Goal: Connect with others: Connect with others

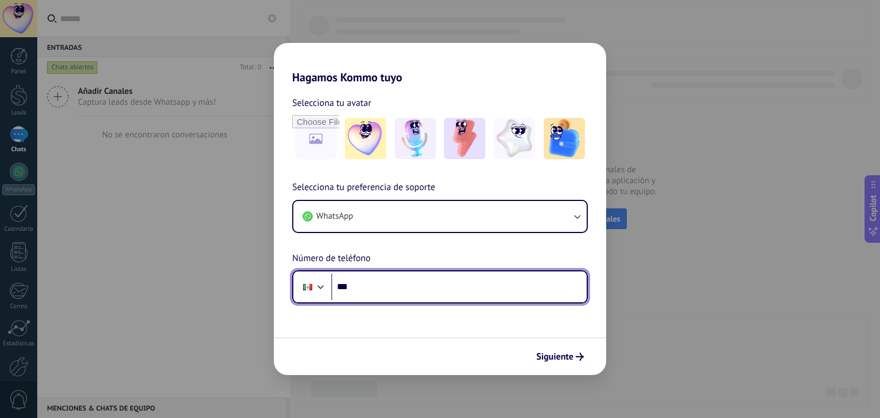
click at [459, 292] on input "***" at bounding box center [458, 287] width 255 height 26
type input "**********"
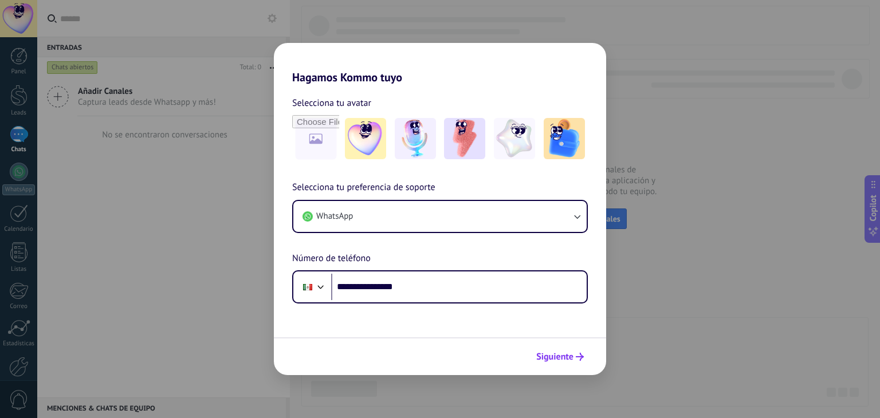
click at [567, 361] on span "Siguiente" at bounding box center [554, 357] width 37 height 8
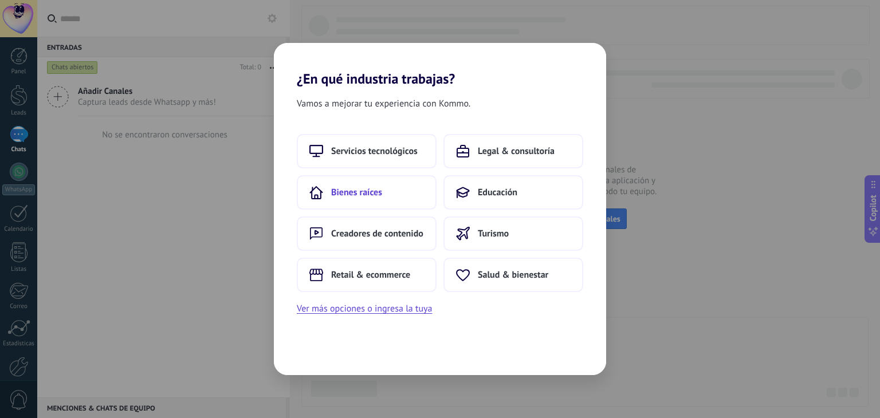
click at [411, 203] on button "Bienes raíces" at bounding box center [367, 192] width 140 height 34
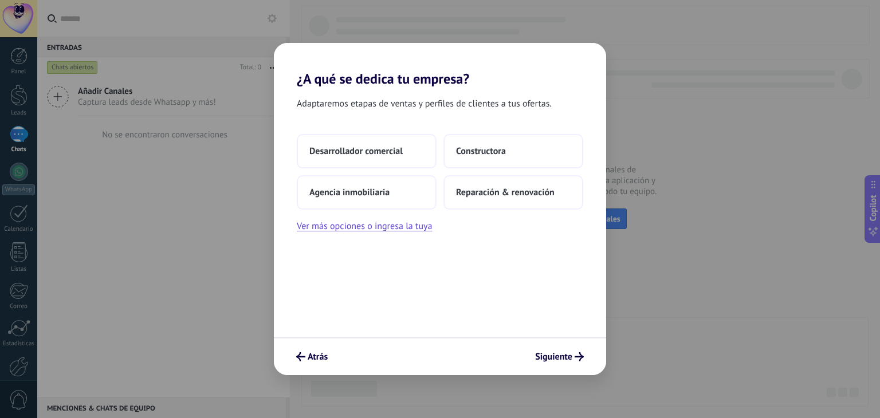
click at [411, 203] on button "Agencia inmobiliaria" at bounding box center [367, 192] width 140 height 34
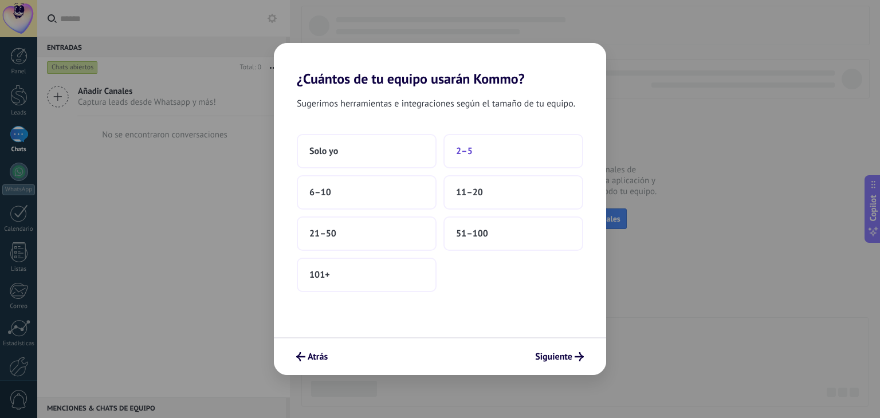
click at [476, 149] on button "2–5" at bounding box center [513, 151] width 140 height 34
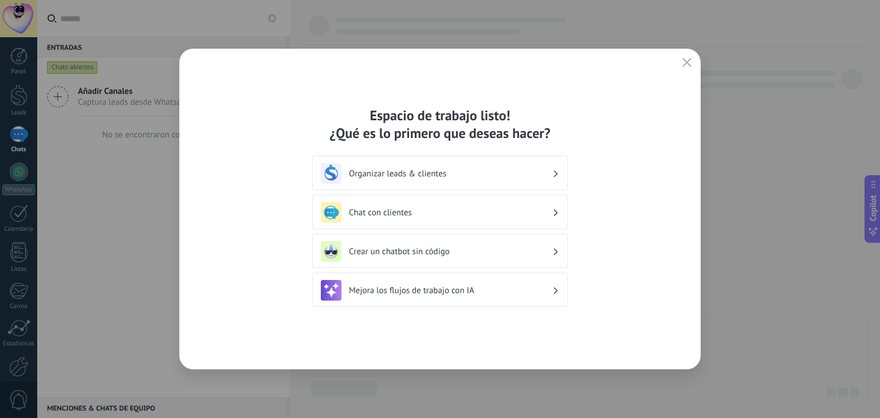
click at [557, 173] on use at bounding box center [556, 173] width 4 height 6
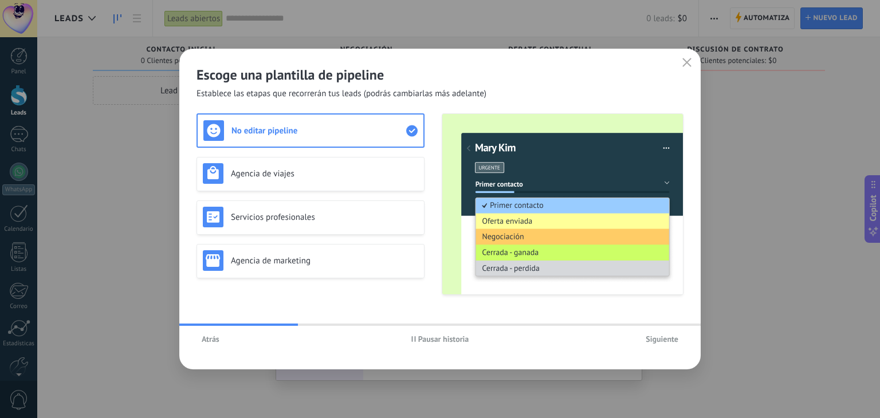
click at [666, 337] on span "Siguiente" at bounding box center [661, 339] width 33 height 8
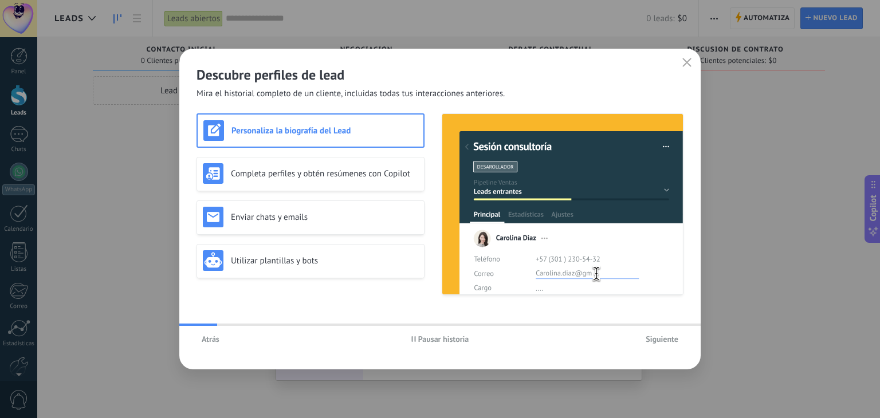
click at [666, 337] on span "Siguiente" at bounding box center [661, 339] width 33 height 8
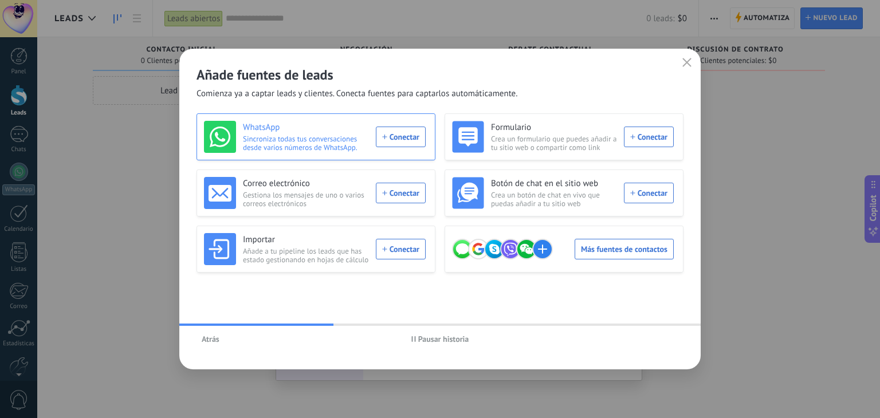
click at [403, 142] on div "WhatsApp Sincroniza todas tus conversaciones desde varios números de WhatsApp. …" at bounding box center [315, 137] width 222 height 32
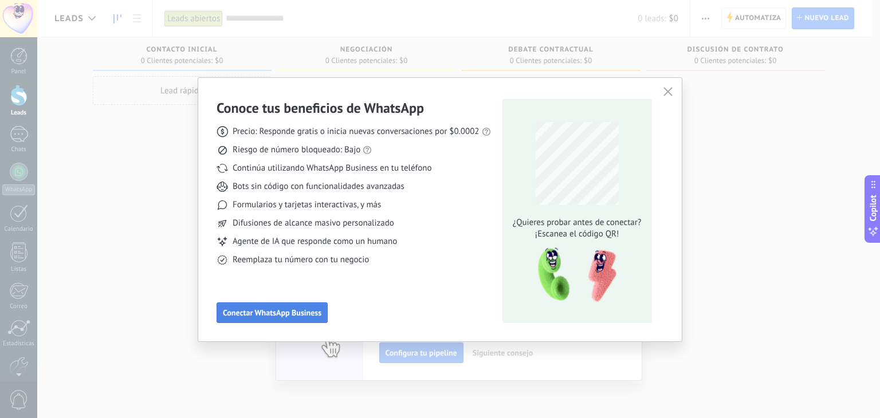
click at [296, 317] on span "Conectar WhatsApp Business" at bounding box center [272, 313] width 99 height 8
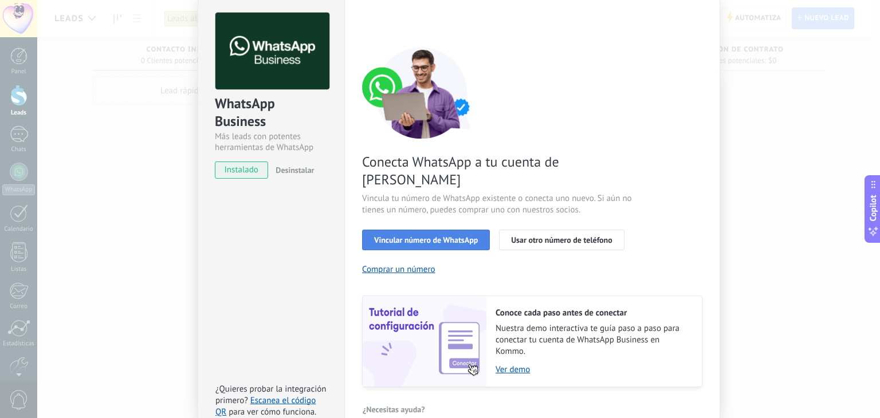
scroll to position [49, 0]
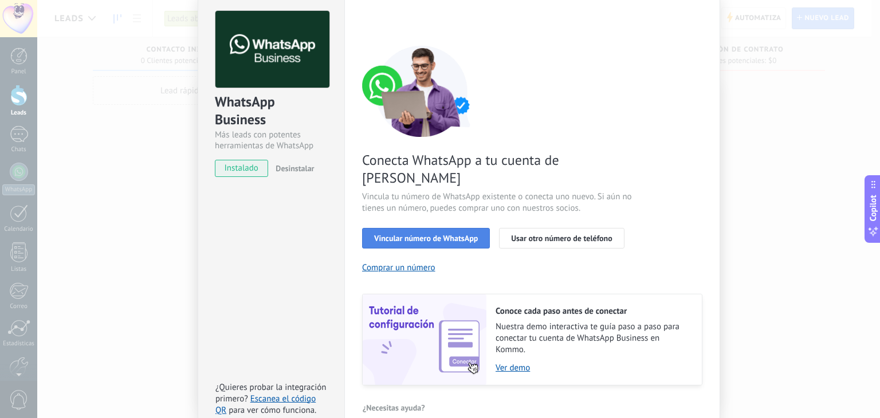
click at [441, 234] on span "Vincular número de WhatsApp" at bounding box center [426, 238] width 104 height 8
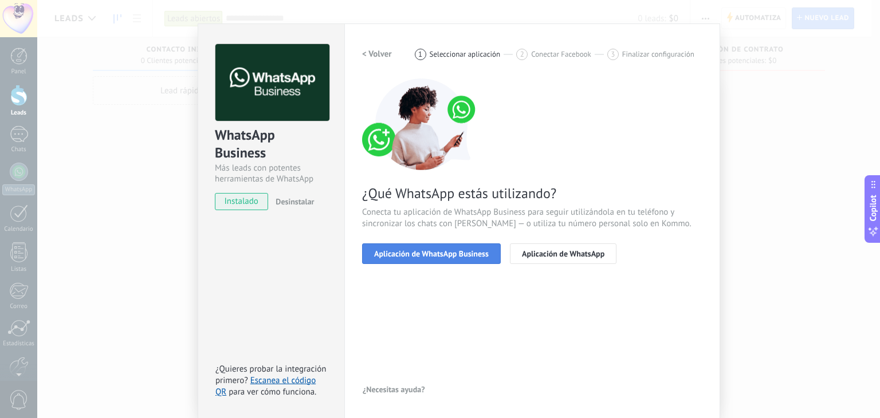
click at [446, 257] on span "Aplicación de WhatsApp Business" at bounding box center [431, 254] width 115 height 8
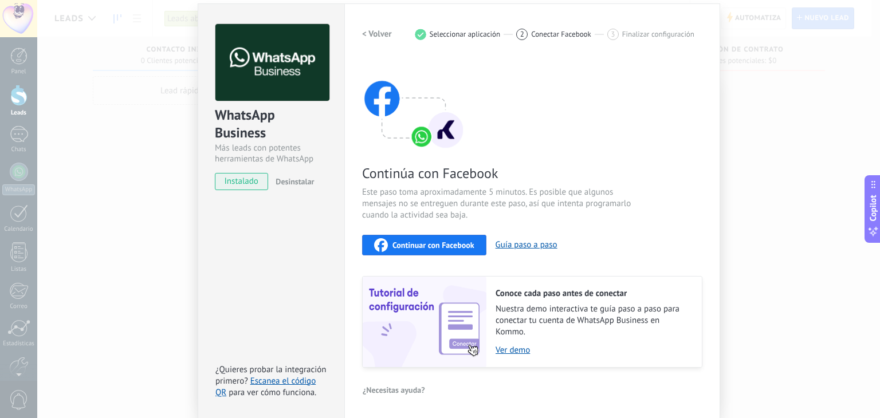
scroll to position [0, 0]
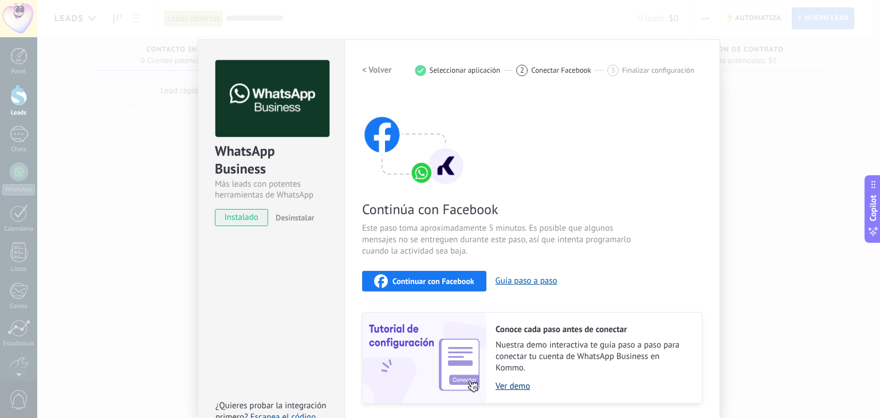
click at [523, 389] on link "Ver demo" at bounding box center [592, 386] width 195 height 11
click at [444, 273] on button "Continuar con Facebook" at bounding box center [424, 281] width 124 height 21
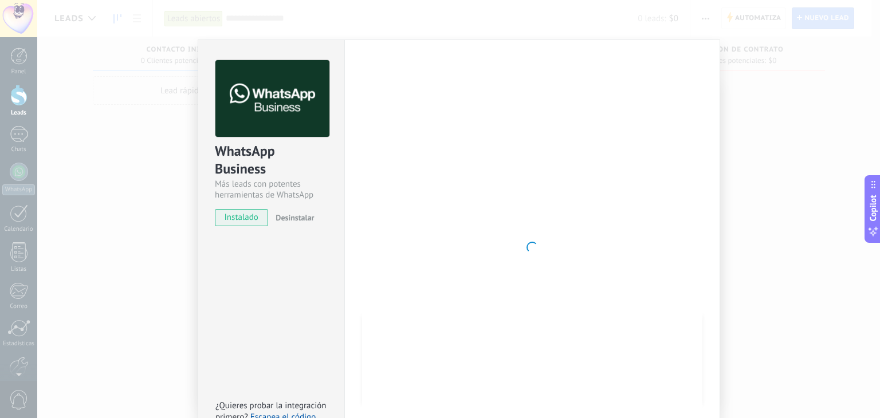
click at [758, 124] on div "WhatsApp Business Más leads con potentes herramientas de WhatsApp instalado Des…" at bounding box center [458, 209] width 843 height 418
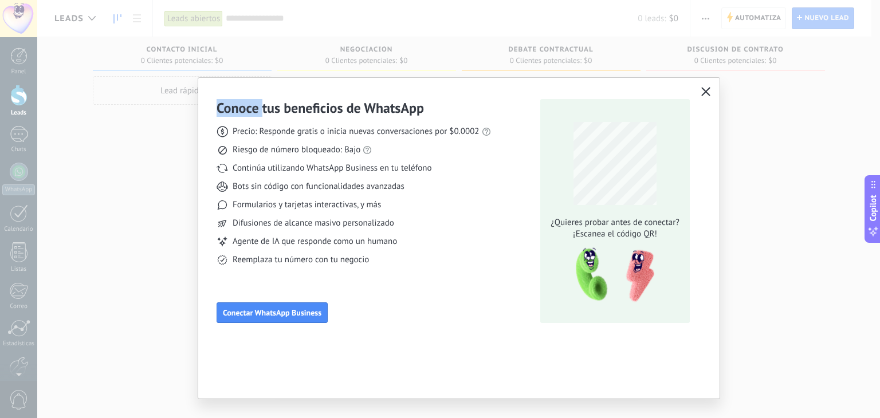
click at [758, 124] on div "Conoce tus beneficios de WhatsApp Precio: Responde gratis o inicia nuevas conve…" at bounding box center [440, 209] width 880 height 418
click at [275, 315] on span "Conectar WhatsApp Business" at bounding box center [272, 313] width 99 height 8
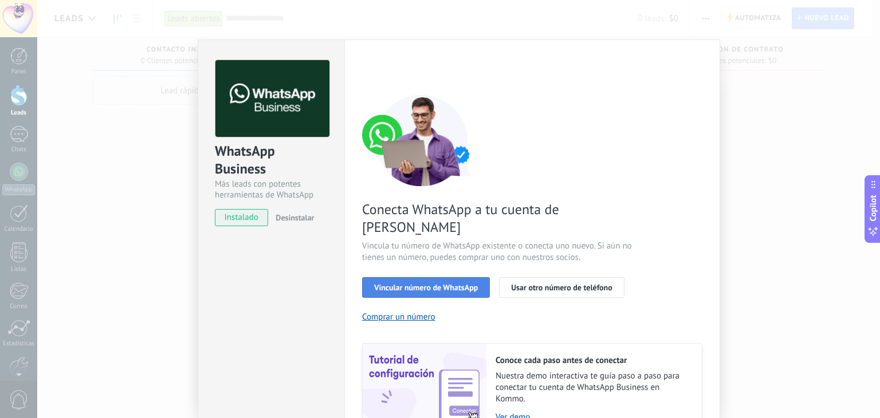
click at [389, 277] on button "Vincular número de WhatsApp" at bounding box center [426, 287] width 128 height 21
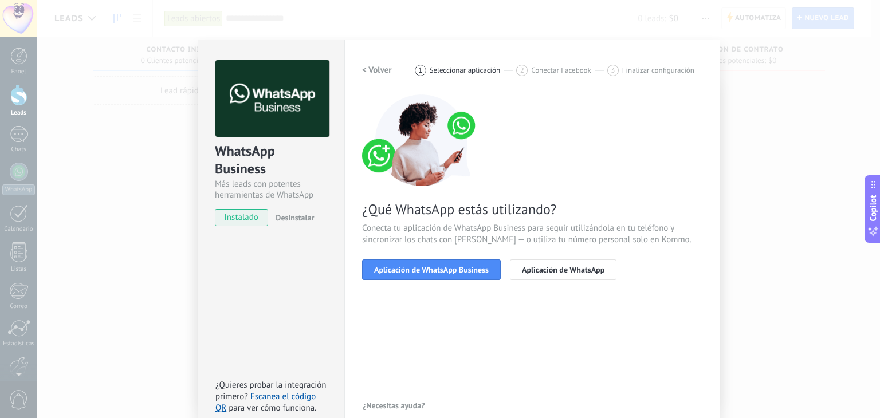
click at [389, 276] on button "Aplicación de WhatsApp Business" at bounding box center [431, 269] width 139 height 21
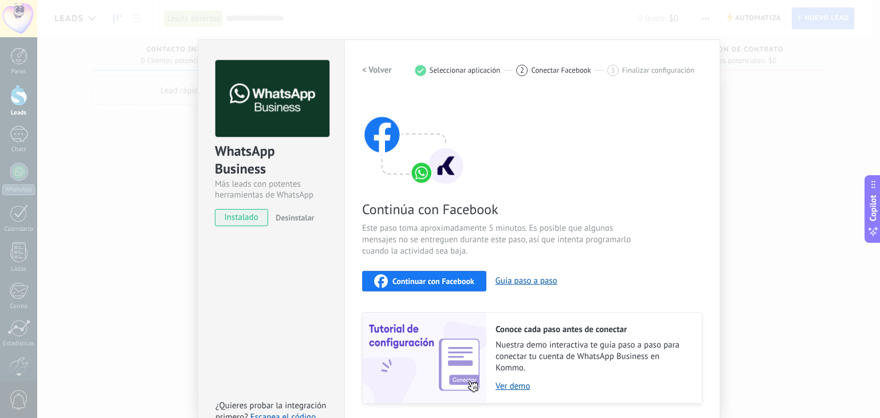
click at [462, 277] on span "Continuar con Facebook" at bounding box center [433, 281] width 82 height 8
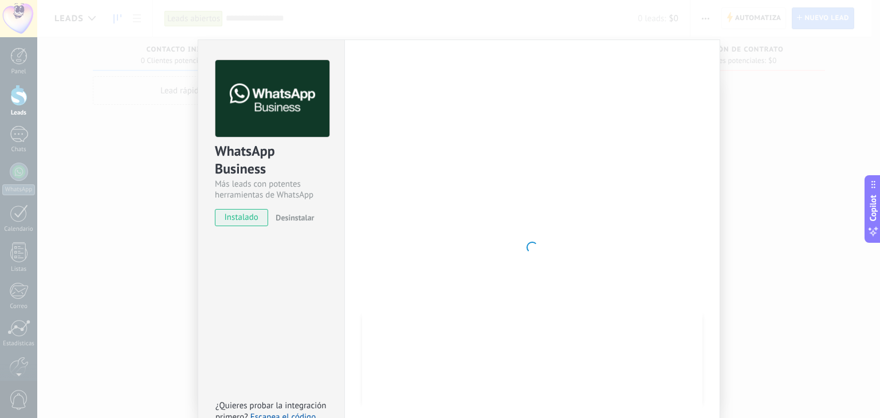
click at [709, 119] on div "Configuraciones Autorizaciones This tab logs the users who have granted integra…" at bounding box center [532, 248] width 376 height 416
click at [786, 145] on div "WhatsApp Business Más leads con potentes herramientas de WhatsApp instalado Des…" at bounding box center [458, 209] width 843 height 418
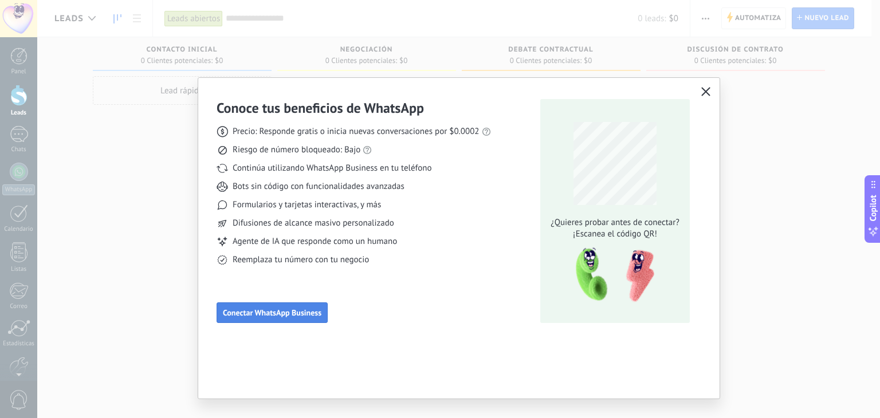
click at [280, 318] on button "Conectar WhatsApp Business" at bounding box center [271, 312] width 111 height 21
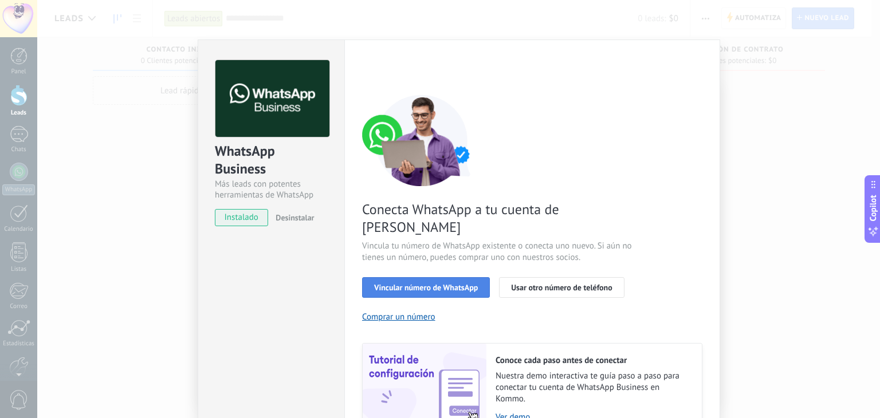
click at [432, 284] on span "Vincular número de WhatsApp" at bounding box center [426, 288] width 104 height 8
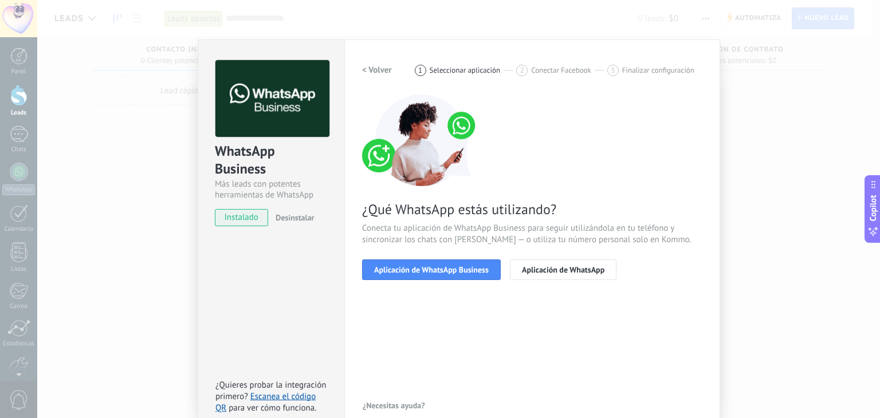
click at [432, 273] on span "Aplicación de WhatsApp Business" at bounding box center [431, 270] width 115 height 8
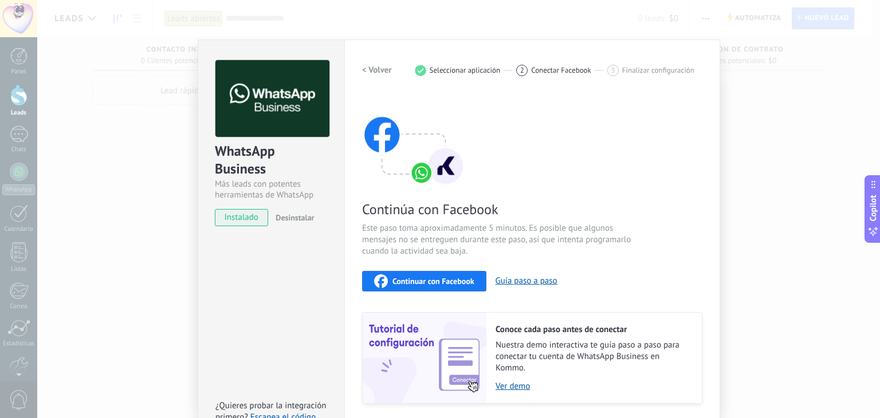
click at [432, 273] on button "Continuar con Facebook" at bounding box center [424, 281] width 124 height 21
click at [819, 165] on div "WhatsApp Business Más leads con potentes herramientas de WhatsApp instalado Des…" at bounding box center [458, 209] width 843 height 418
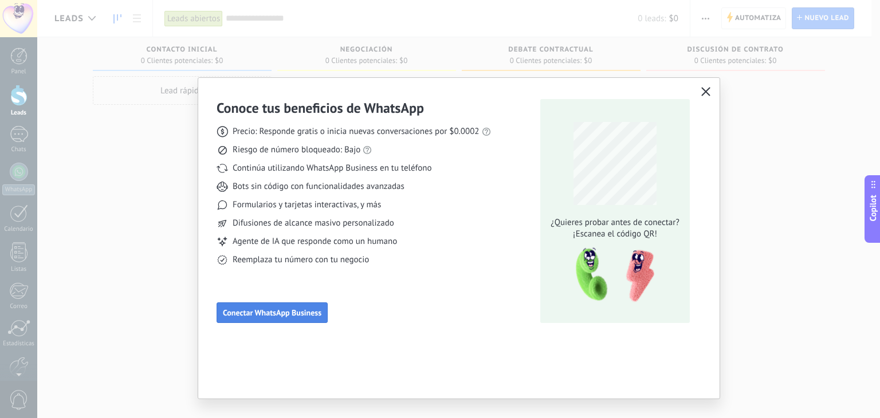
click at [278, 312] on span "Conectar WhatsApp Business" at bounding box center [272, 313] width 99 height 8
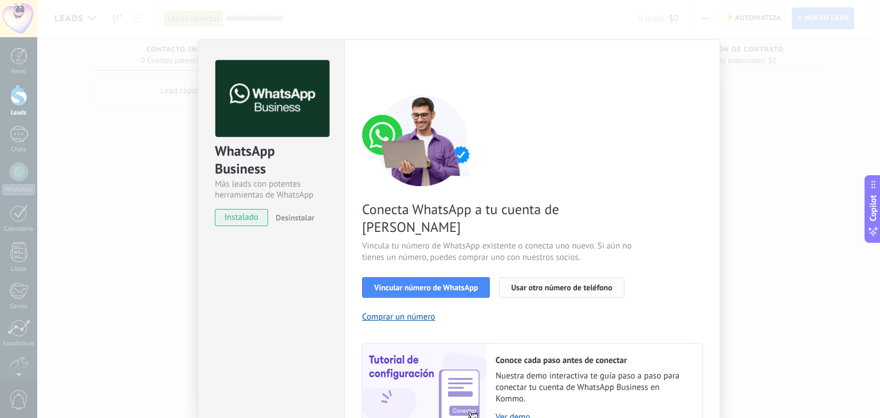
click at [600, 284] on span "Usar otro número de teléfono" at bounding box center [561, 288] width 101 height 8
click at [406, 284] on span "Vincular número de WhatsApp" at bounding box center [426, 288] width 104 height 8
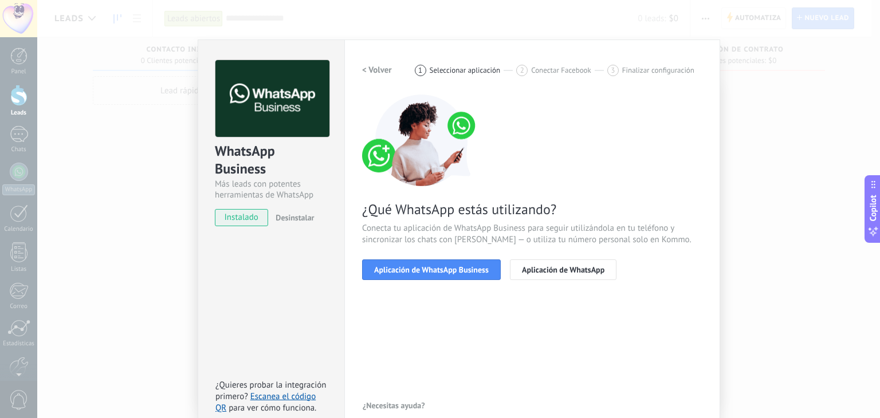
click at [406, 266] on span "Aplicación de WhatsApp Business" at bounding box center [431, 270] width 115 height 8
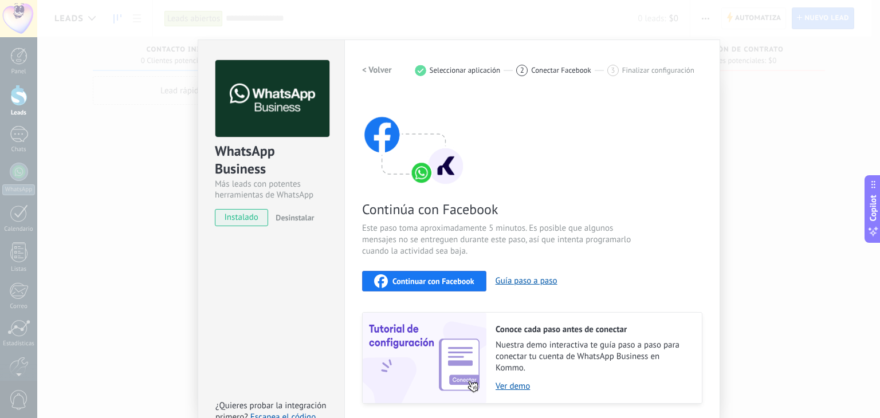
click at [434, 280] on span "Continuar con Facebook" at bounding box center [433, 281] width 82 height 8
